Goal: Navigation & Orientation: Find specific page/section

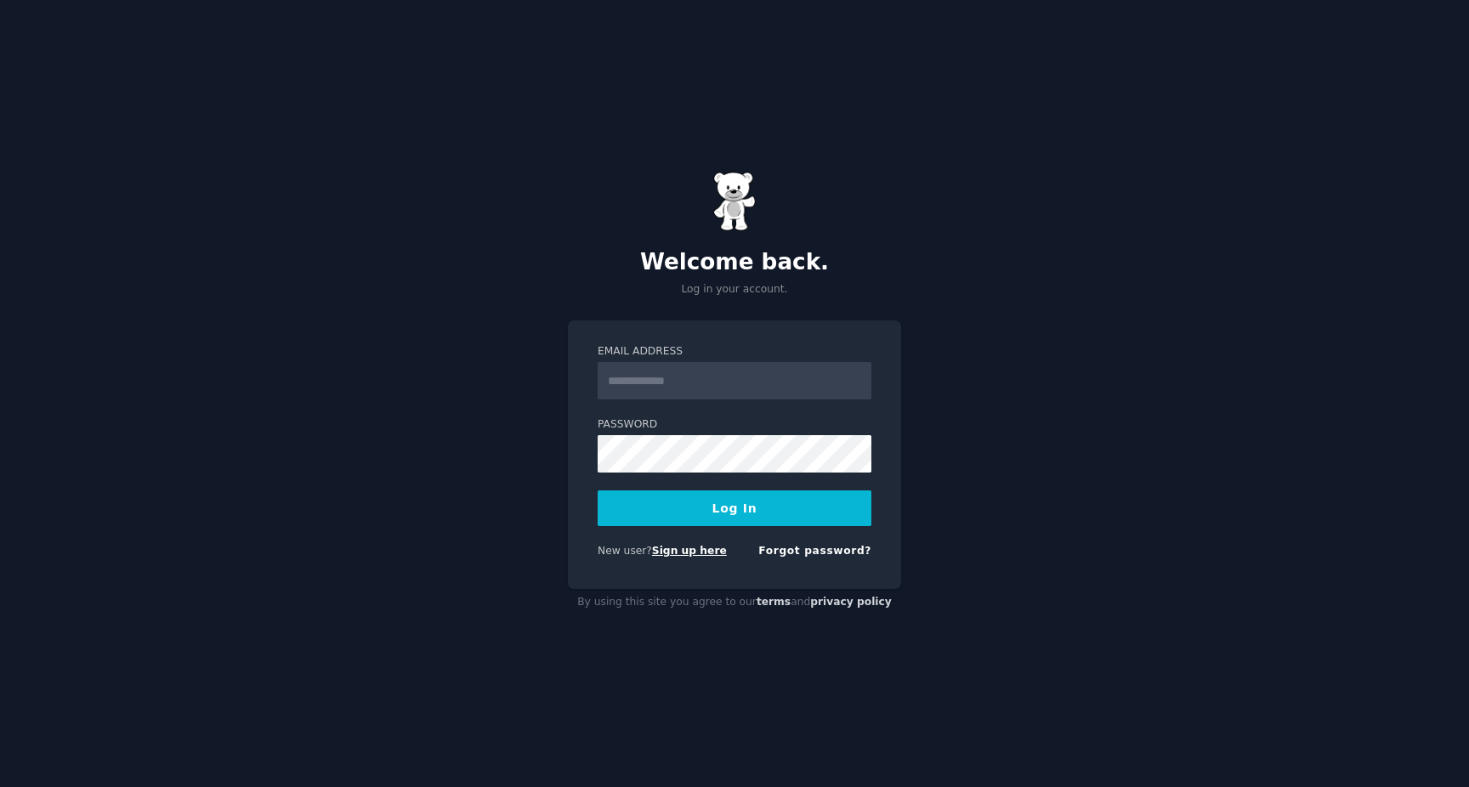
click at [708, 556] on link "Sign up here" at bounding box center [689, 551] width 75 height 12
type input "**********"
click at [597, 490] on button "Log In" at bounding box center [734, 508] width 274 height 36
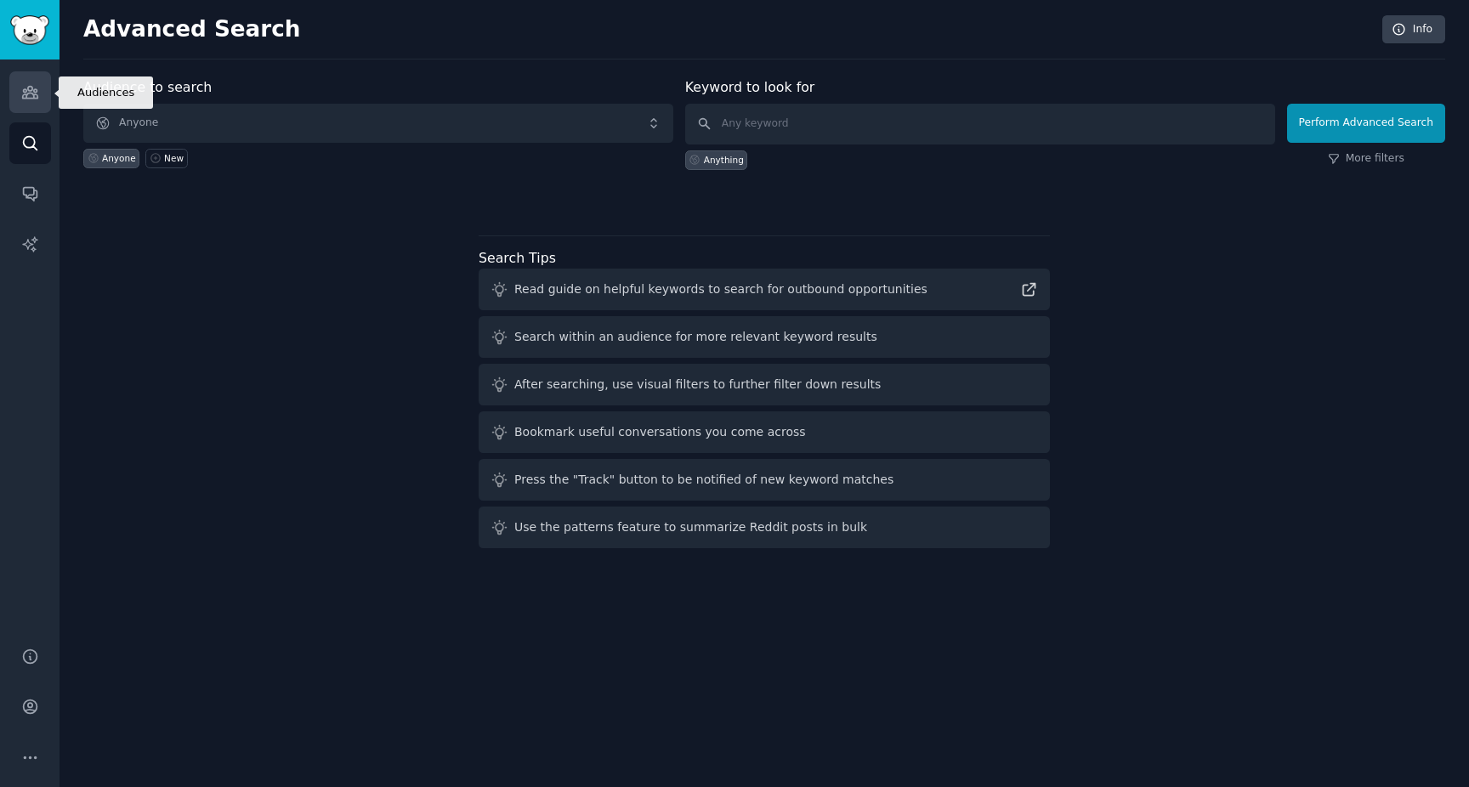
click at [37, 99] on icon "Sidebar" at bounding box center [30, 92] width 18 height 18
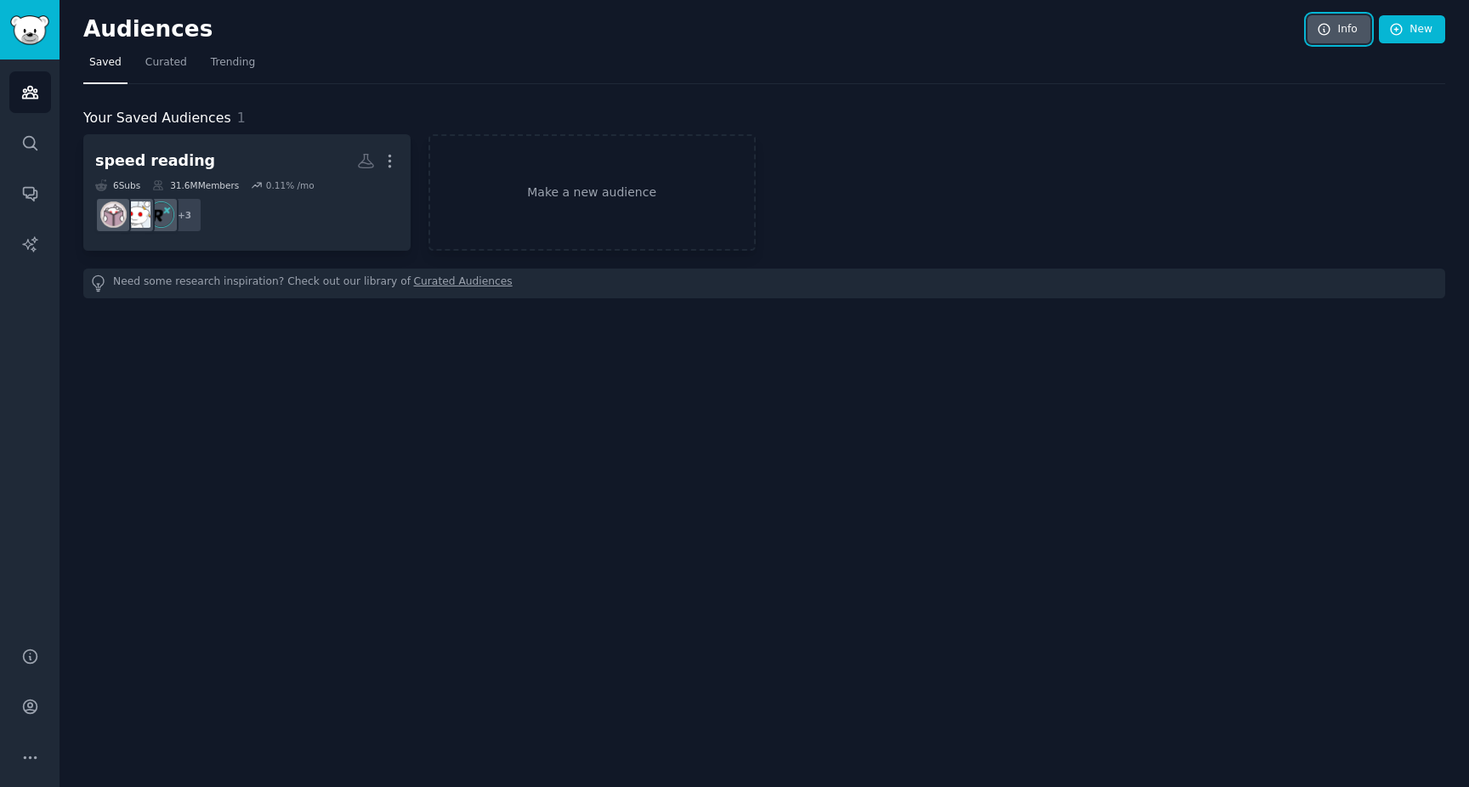
click at [1350, 33] on link "Info" at bounding box center [1338, 29] width 63 height 29
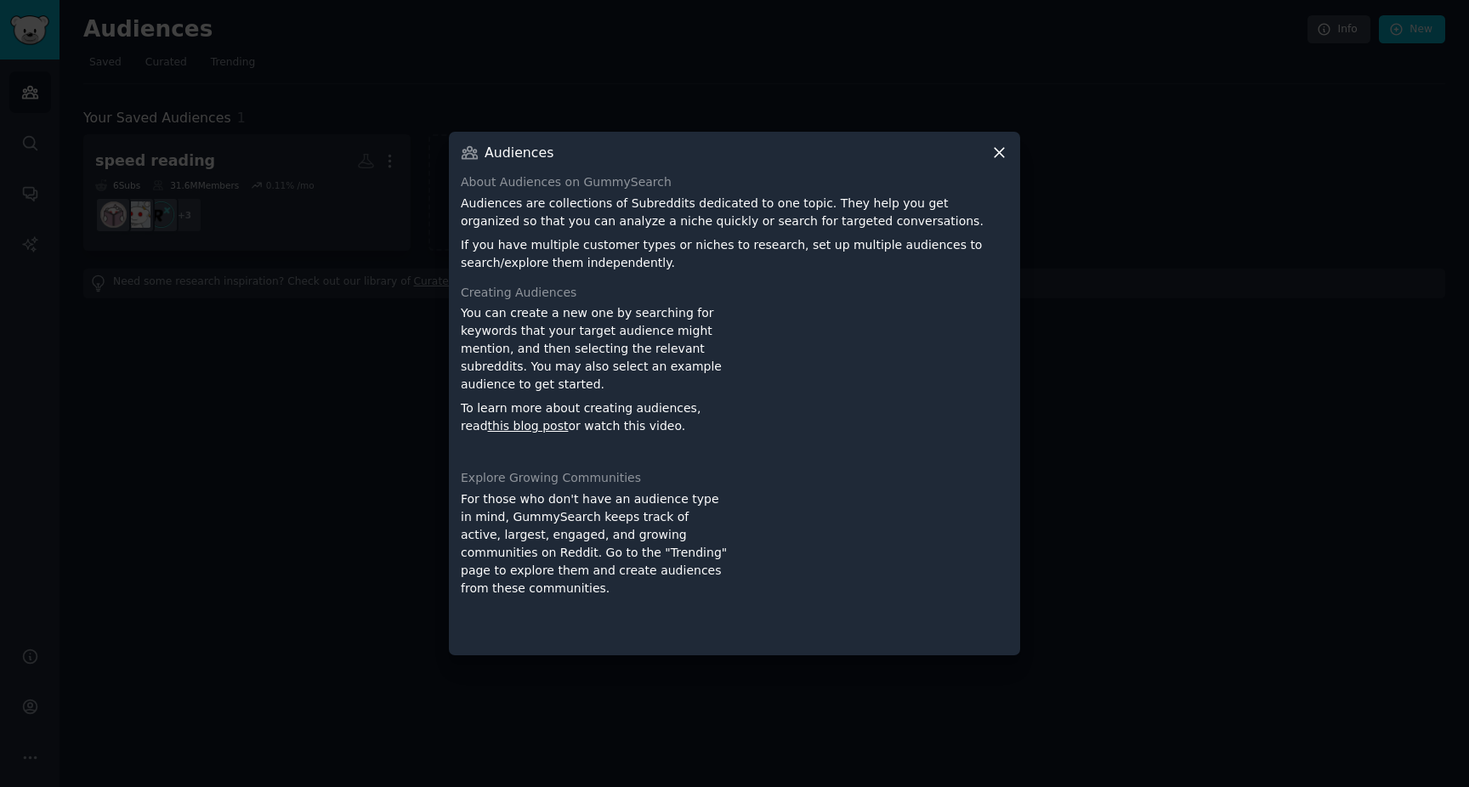
click at [993, 158] on icon at bounding box center [999, 153] width 18 height 18
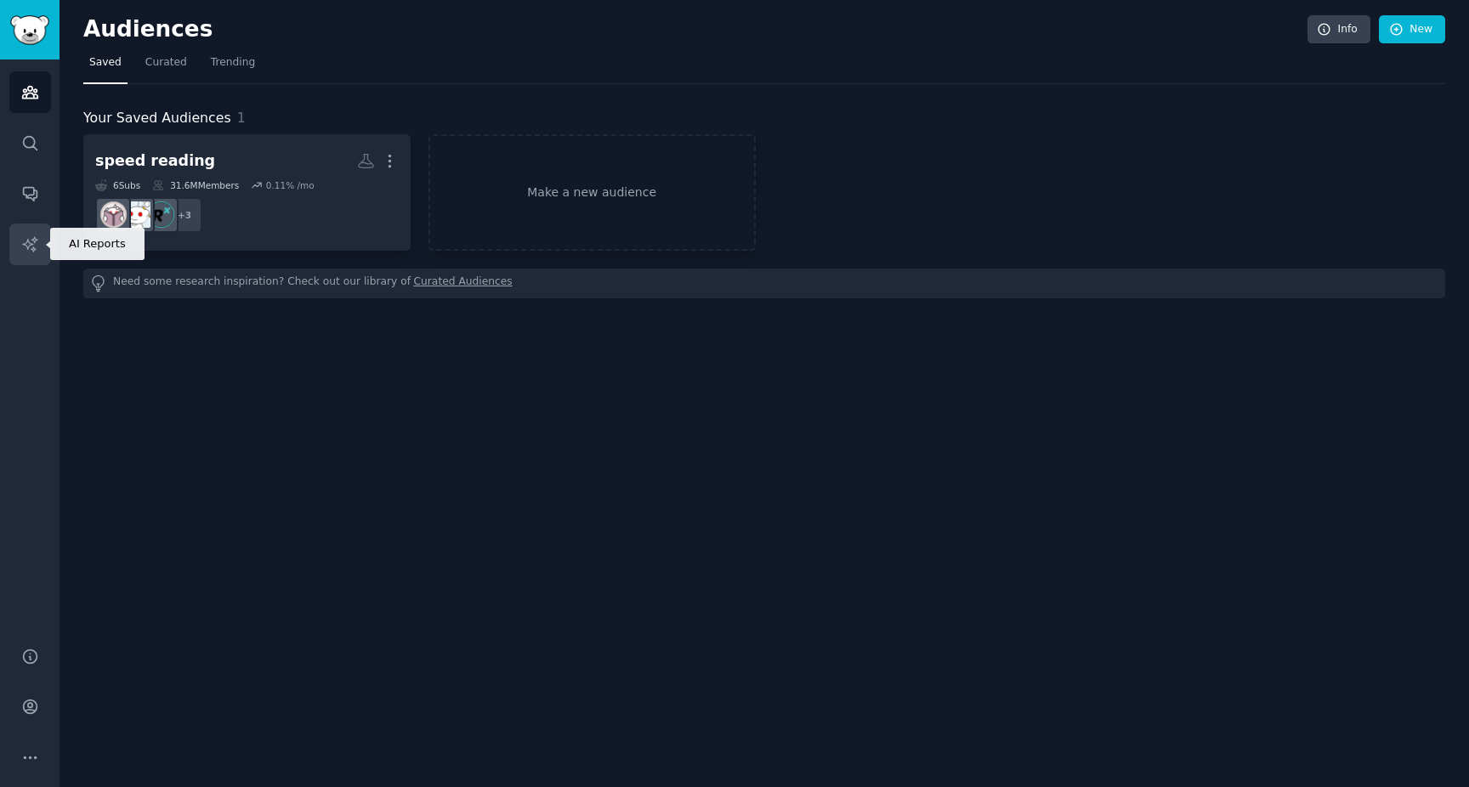
click at [26, 239] on icon "Sidebar" at bounding box center [30, 244] width 18 height 18
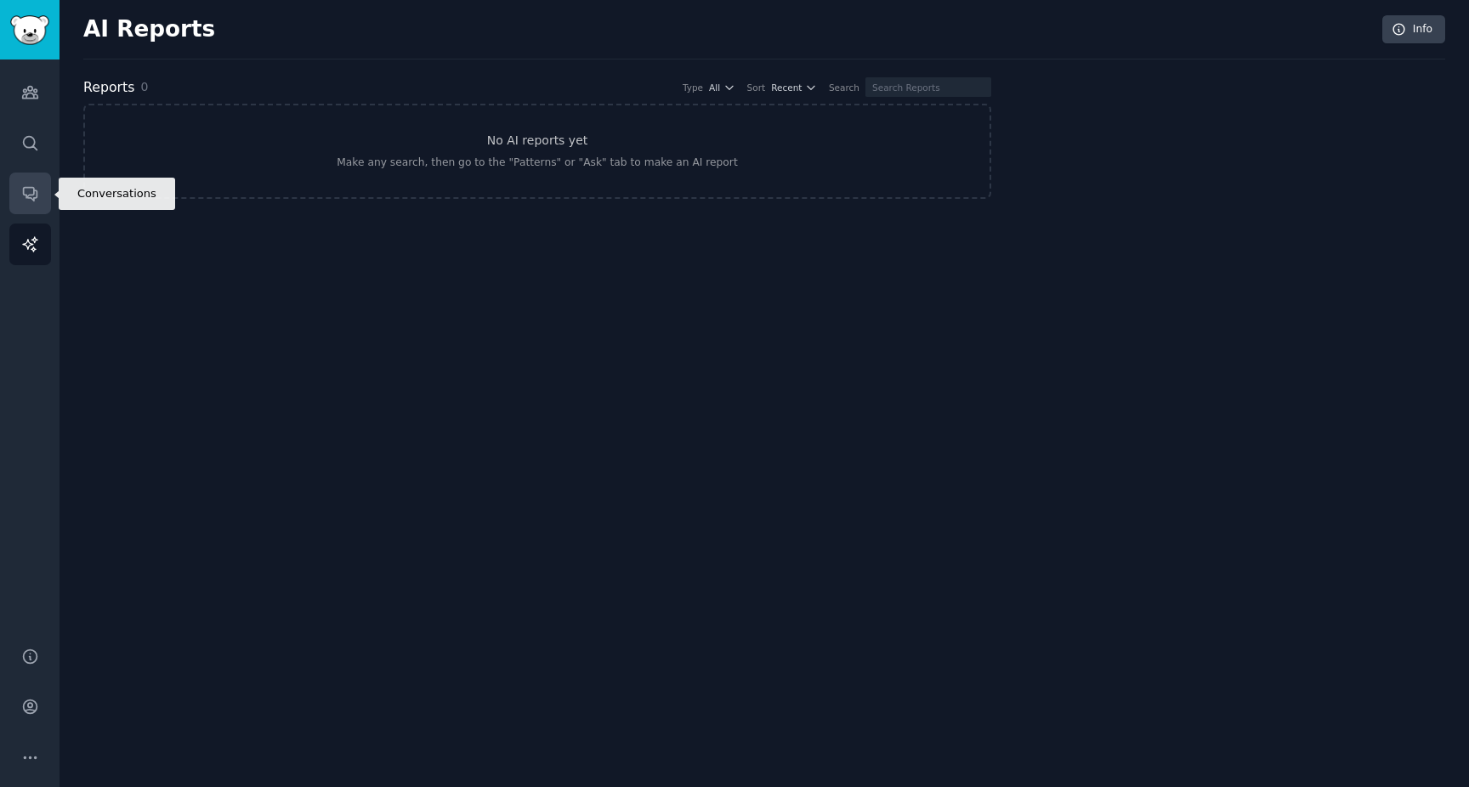
click at [28, 178] on link "Conversations" at bounding box center [30, 194] width 42 height 42
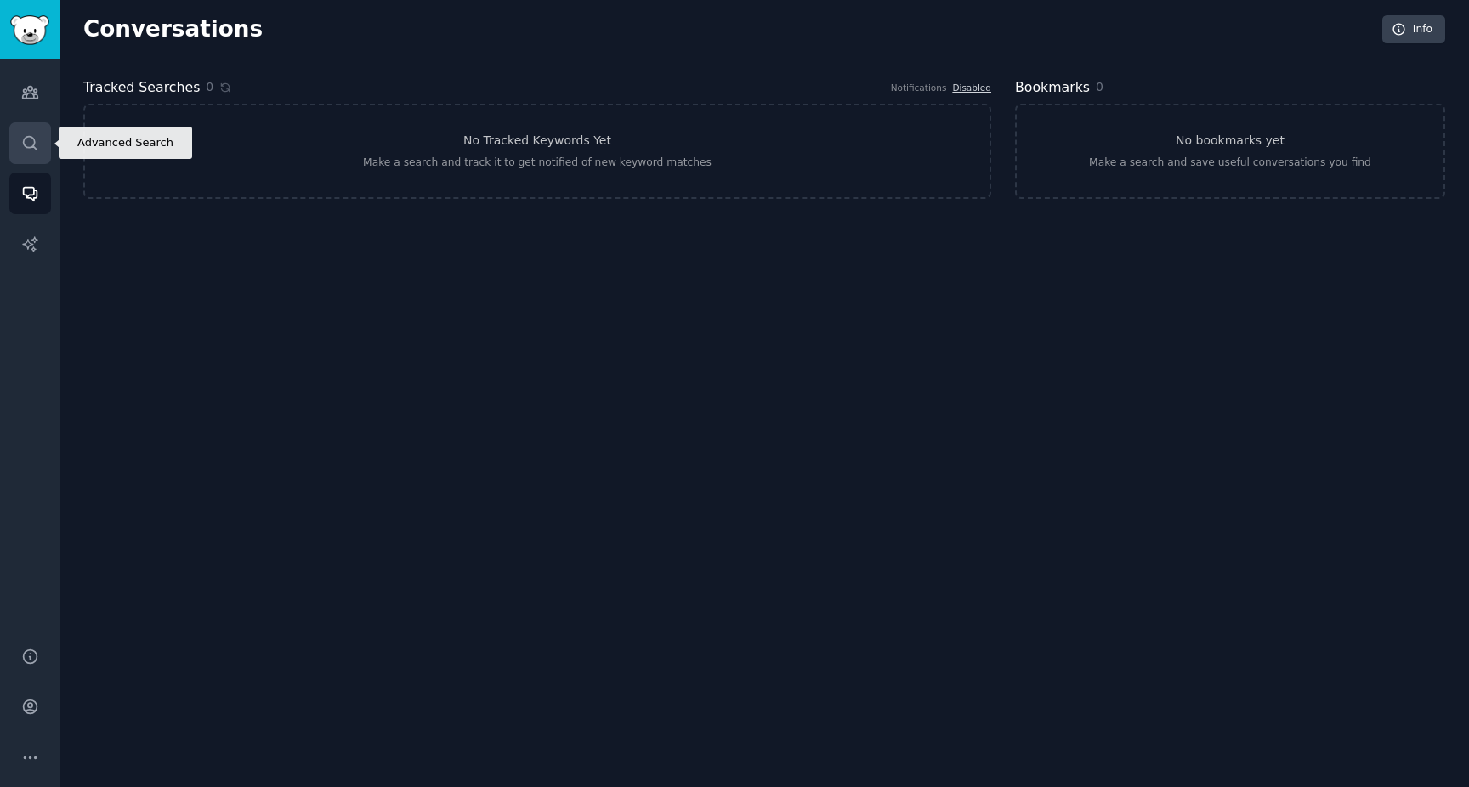
click at [29, 130] on link "Search" at bounding box center [30, 143] width 42 height 42
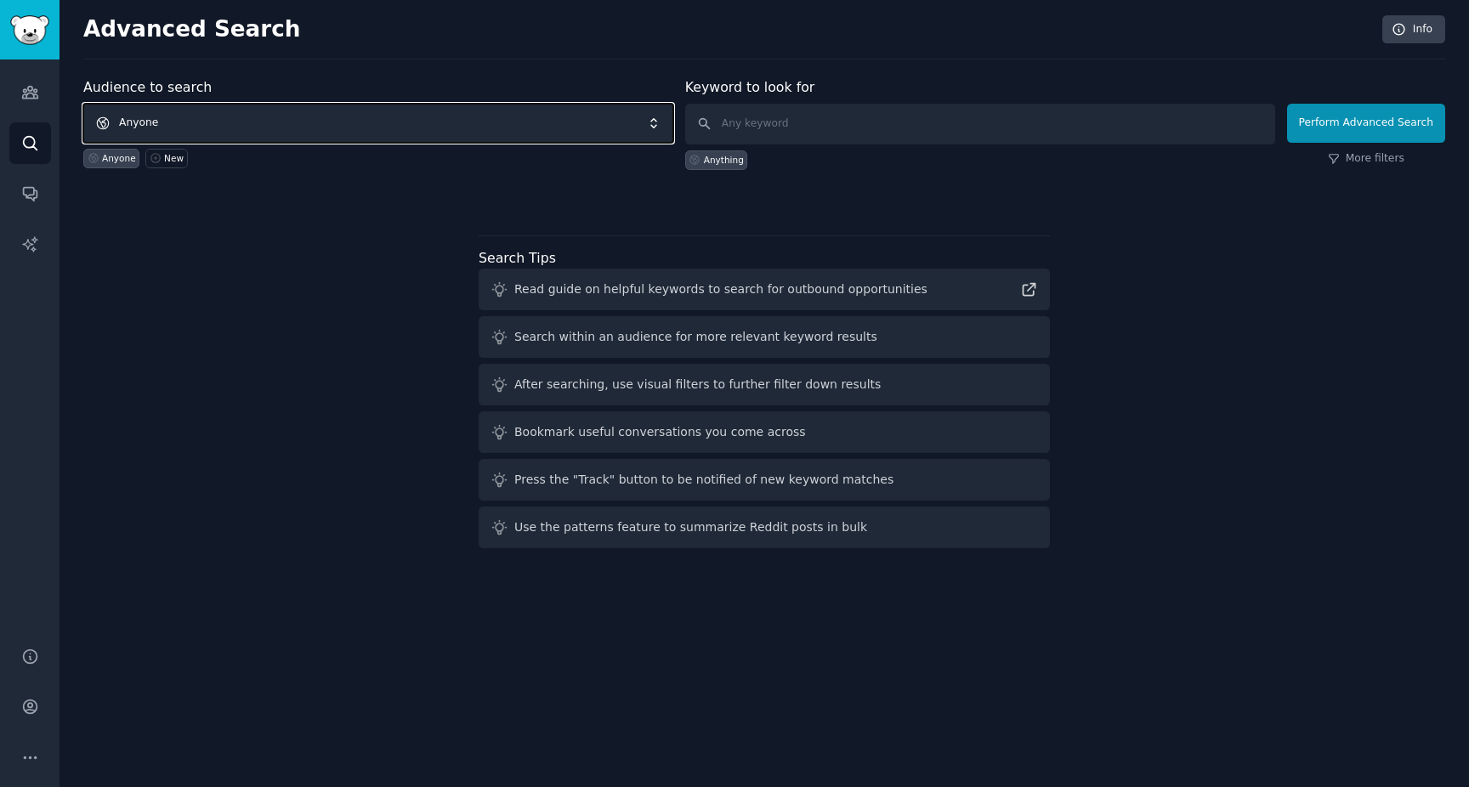
click at [209, 127] on span "Anyone" at bounding box center [378, 123] width 590 height 39
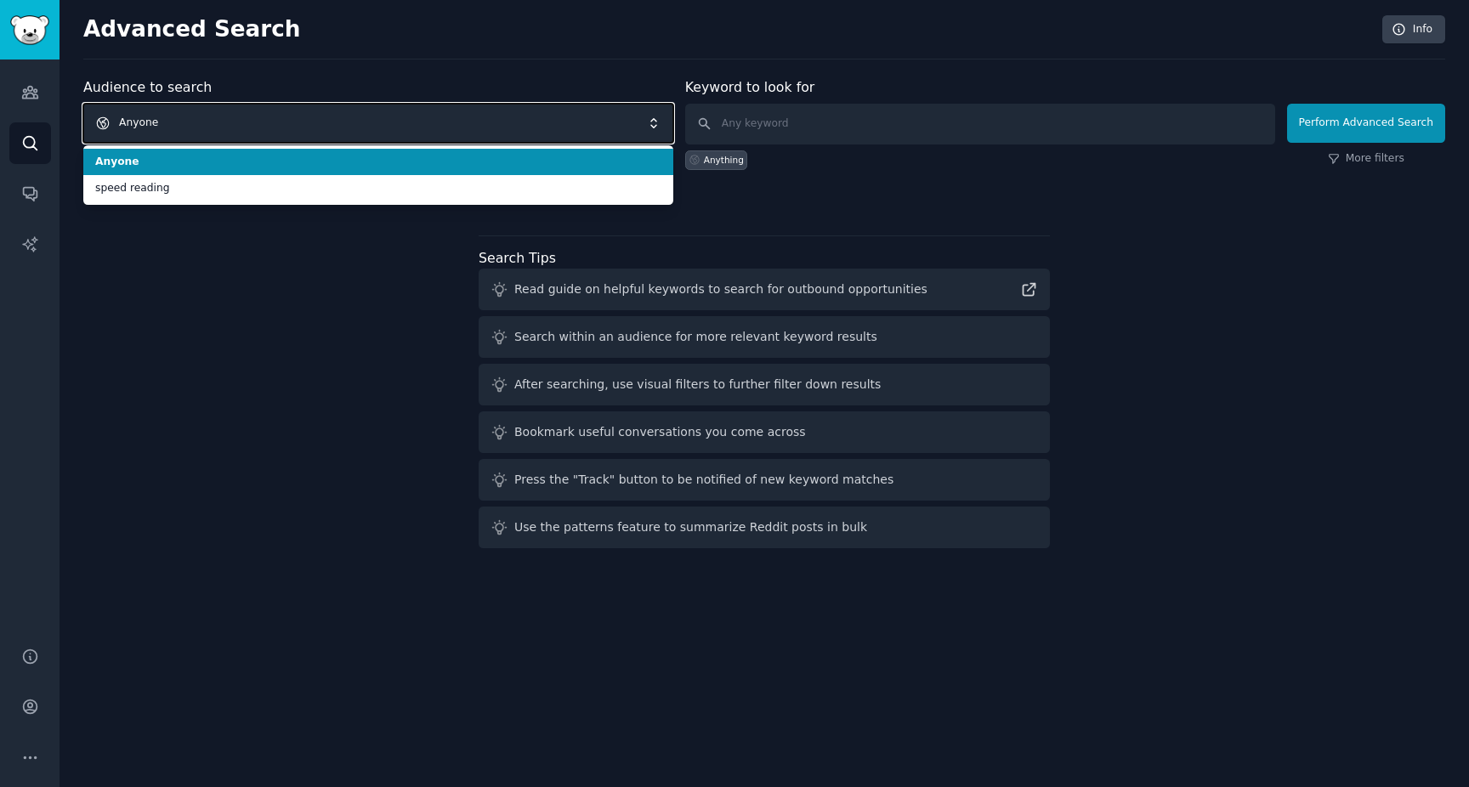
click at [209, 127] on span "Anyone" at bounding box center [378, 123] width 590 height 39
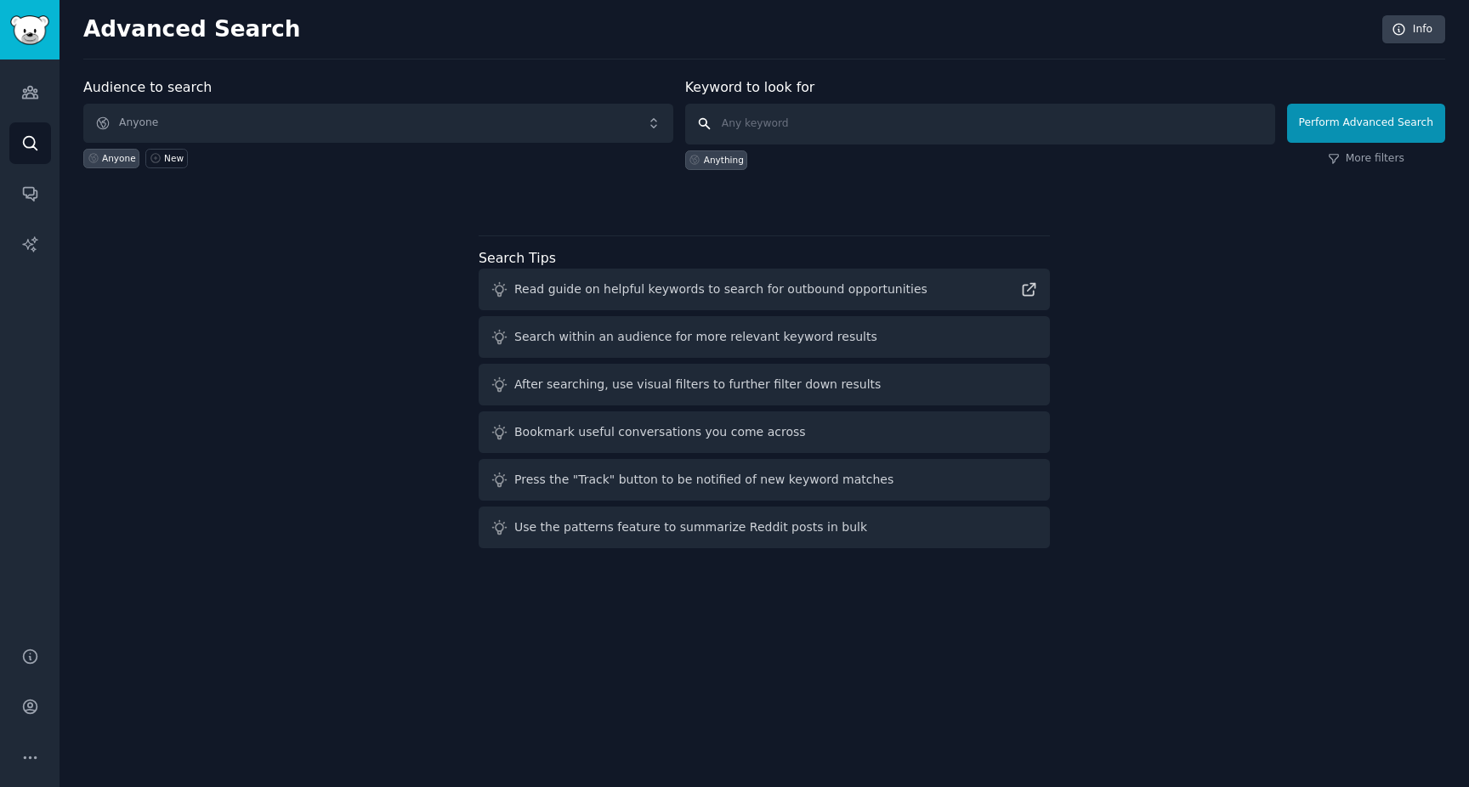
click at [850, 123] on input "text" at bounding box center [980, 124] width 590 height 41
click at [25, 37] on img "Sidebar" at bounding box center [29, 30] width 39 height 30
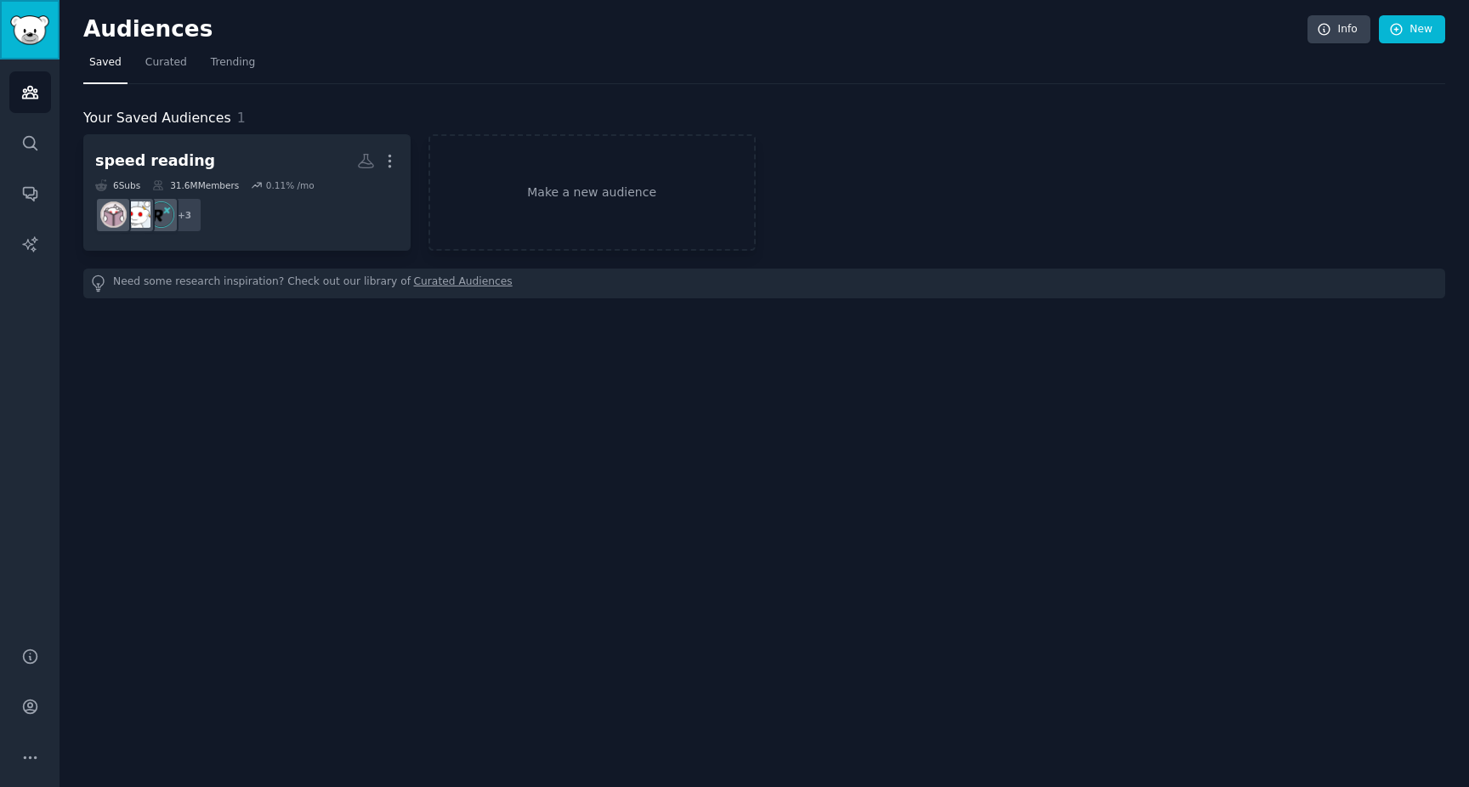
click at [25, 37] on img "Sidebar" at bounding box center [29, 30] width 39 height 30
click at [234, 63] on span "Trending" at bounding box center [233, 62] width 44 height 15
